Goal: Information Seeking & Learning: Learn about a topic

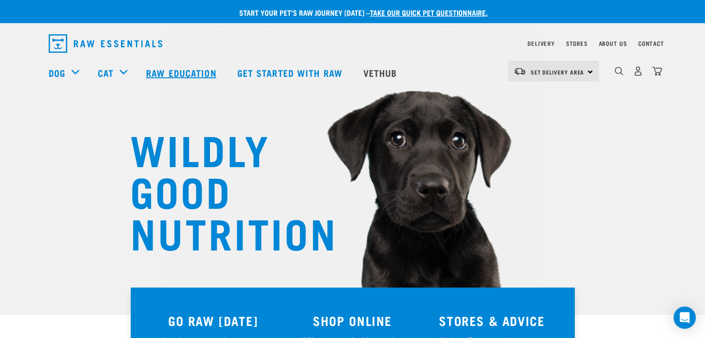
click at [195, 66] on link "Raw Education" at bounding box center [182, 72] width 91 height 37
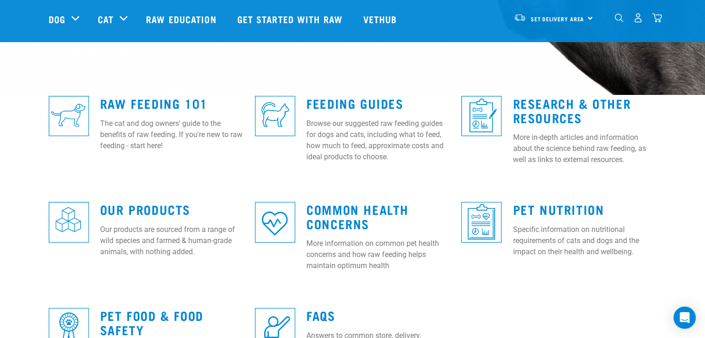
scroll to position [222, 0]
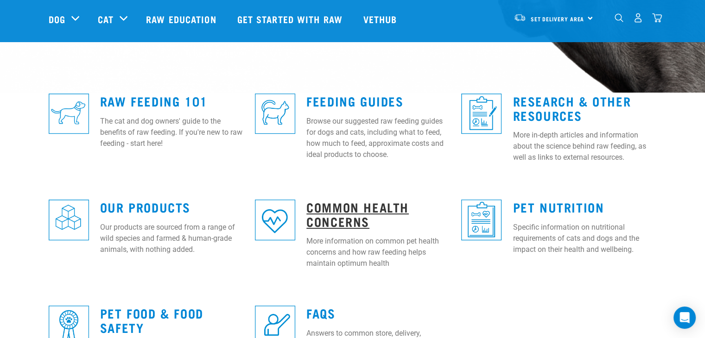
click at [349, 218] on link "Common Health Concerns" at bounding box center [357, 213] width 102 height 21
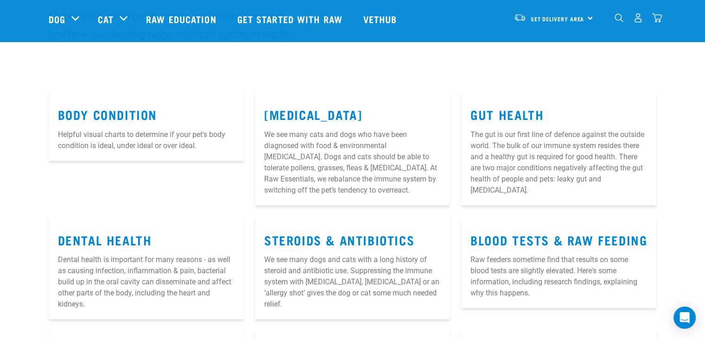
scroll to position [93, 0]
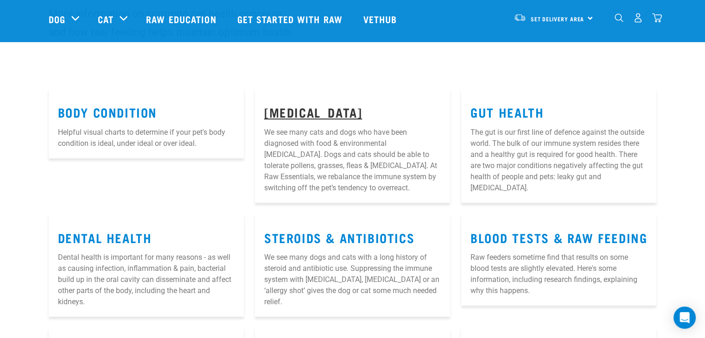
click at [299, 115] on link "[MEDICAL_DATA]" at bounding box center [313, 111] width 98 height 7
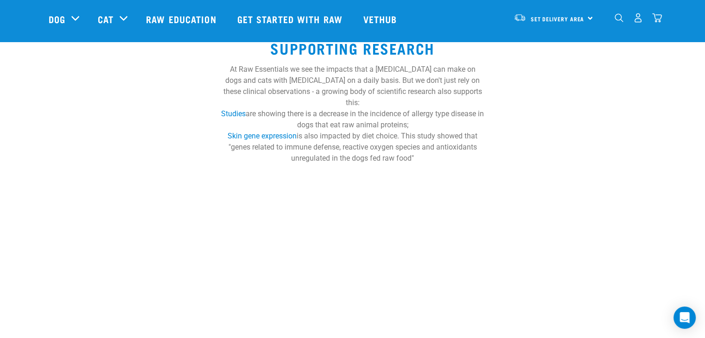
scroll to position [501, 0]
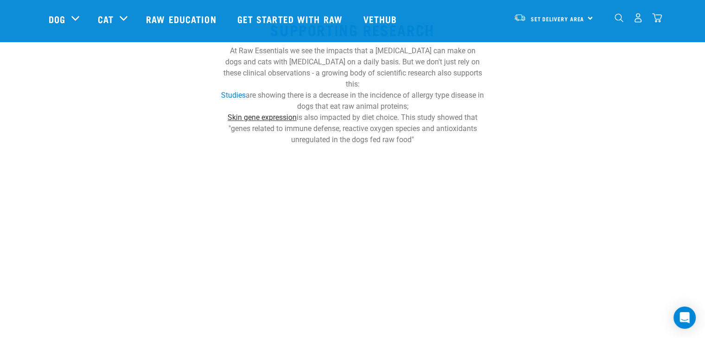
click at [287, 113] on link "Skin gene expression" at bounding box center [262, 117] width 69 height 9
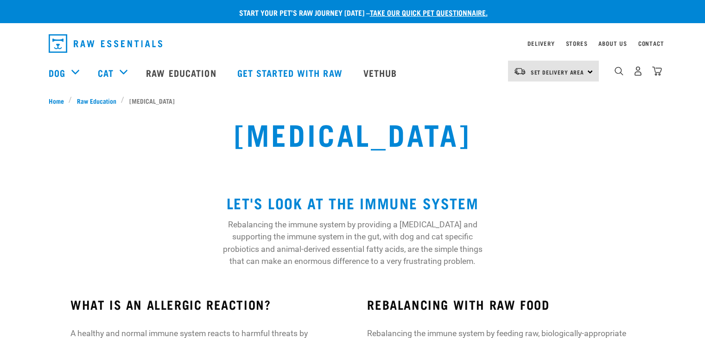
scroll to position [569, 0]
